Goal: Task Accomplishment & Management: Manage account settings

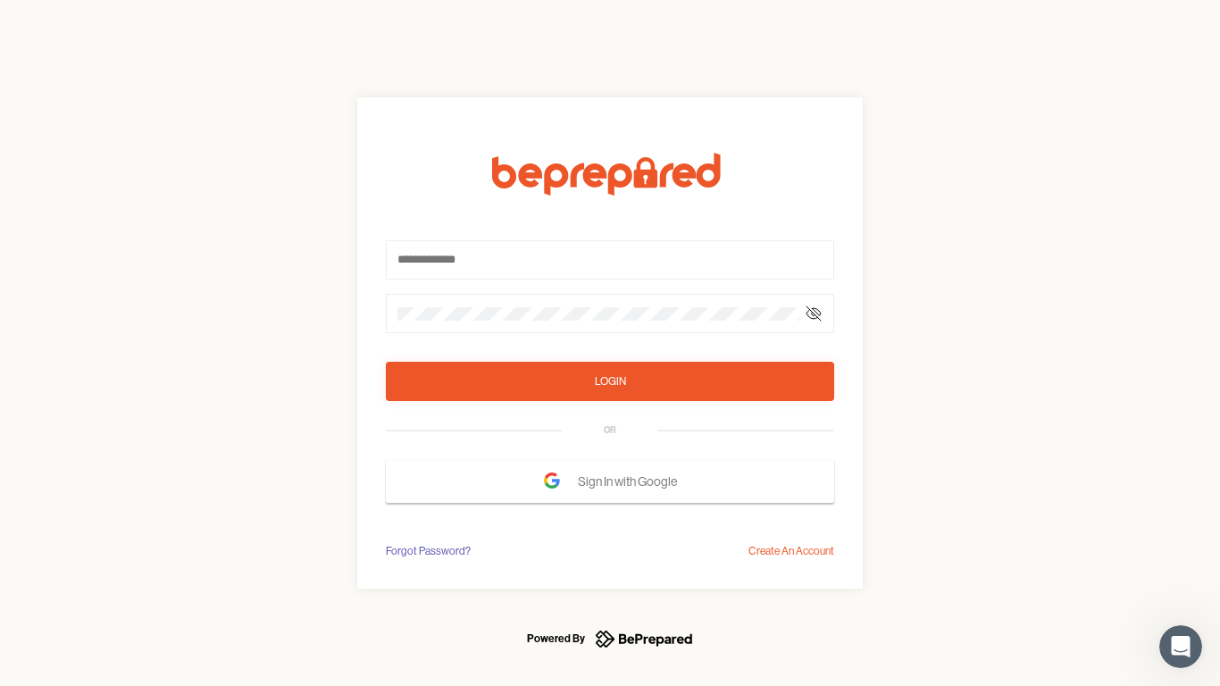
click at [610, 343] on form "Login OR Sign In with Google" at bounding box center [610, 328] width 448 height 350
click at [814, 314] on icon at bounding box center [814, 313] width 14 height 14
click at [610, 381] on div "Login" at bounding box center [610, 382] width 31 height 18
click at [610, 482] on span "Sign In with Google" at bounding box center [632, 481] width 108 height 32
click at [427, 551] on div "Forgot Password?" at bounding box center [428, 551] width 85 height 18
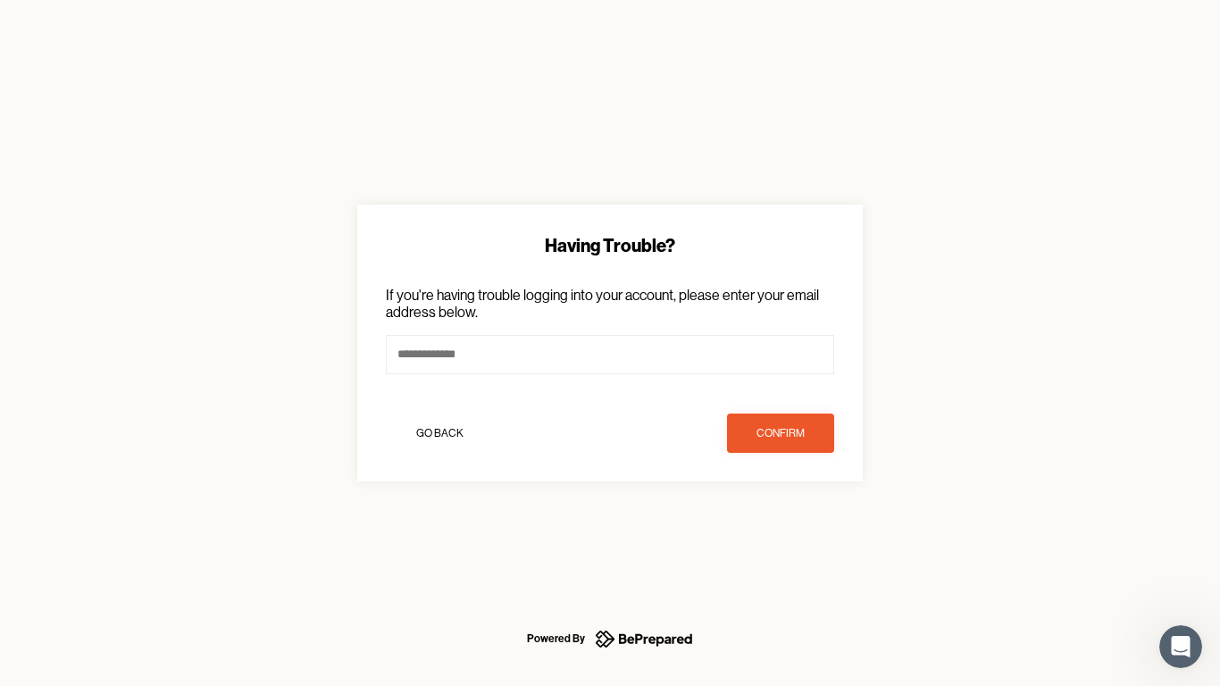
click at [791, 551] on div "Having Trouble? If you're having trouble logging into your account, please ente…" at bounding box center [610, 343] width 1220 height 686
click at [1181, 646] on icon "Open Intercom Messenger" at bounding box center [1181, 646] width 29 height 29
